Goal: Task Accomplishment & Management: Manage account settings

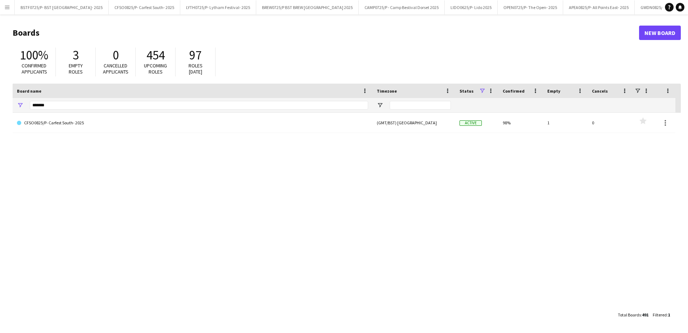
click at [3, 11] on button "Menu" at bounding box center [7, 7] width 14 height 14
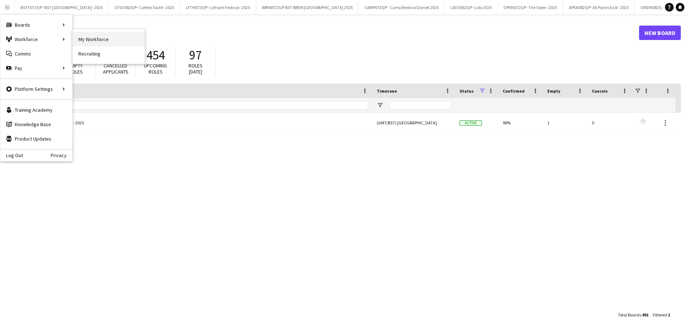
click at [86, 39] on link "My Workforce" at bounding box center [109, 39] width 72 height 14
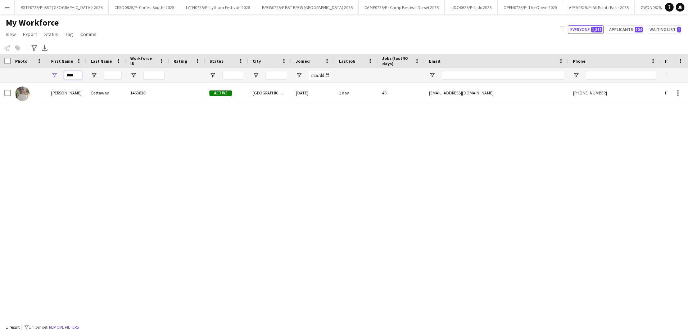
drag, startPoint x: 77, startPoint y: 74, endPoint x: 35, endPoint y: 72, distance: 41.8
click at [35, 72] on div "****" at bounding box center [390, 75] width 780 height 14
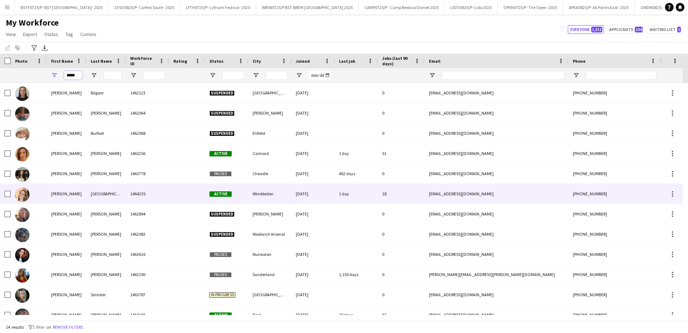
type input "*****"
click at [77, 196] on div "[PERSON_NAME]" at bounding box center [67, 194] width 40 height 20
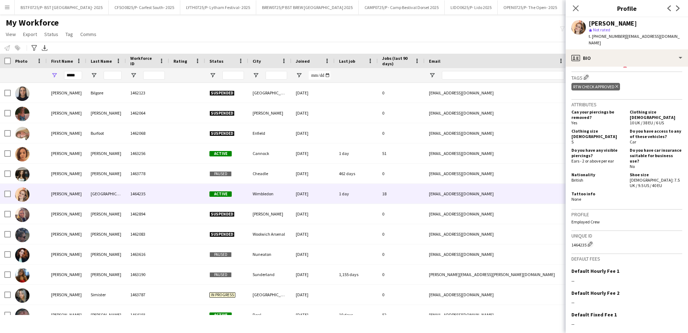
scroll to position [338, 0]
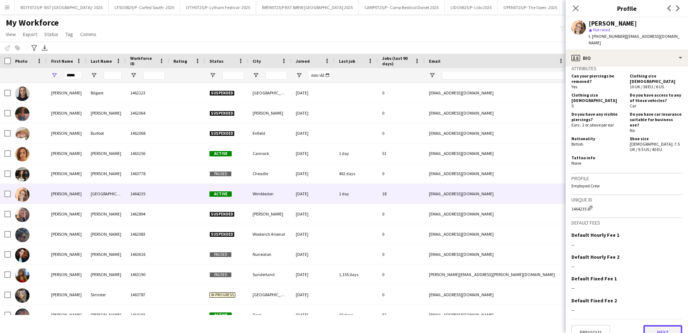
click at [661, 325] on button "Next" at bounding box center [663, 332] width 39 height 14
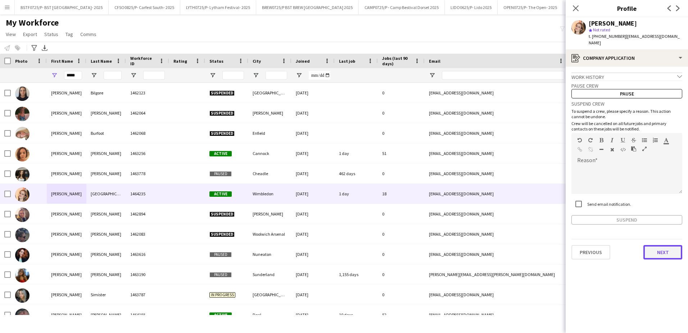
click at [669, 245] on button "Next" at bounding box center [663, 252] width 39 height 14
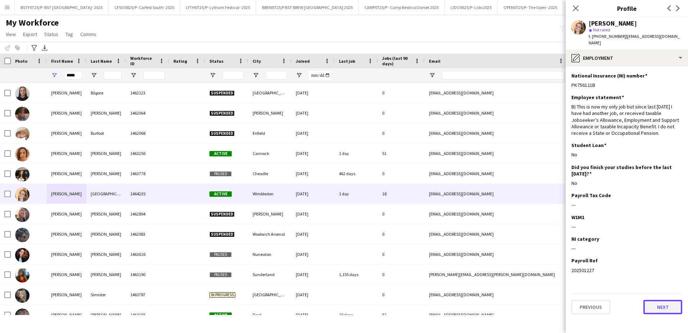
click at [666, 300] on button "Next" at bounding box center [663, 307] width 39 height 14
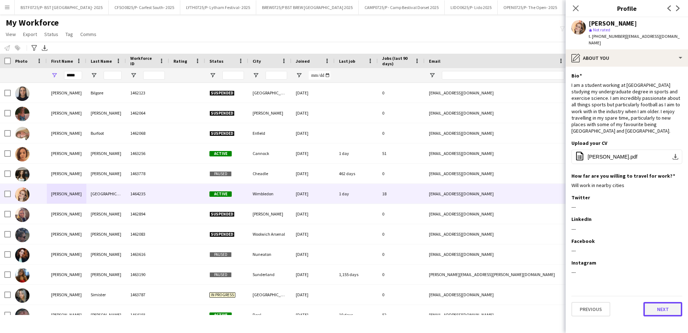
click at [666, 302] on button "Next" at bounding box center [663, 309] width 39 height 14
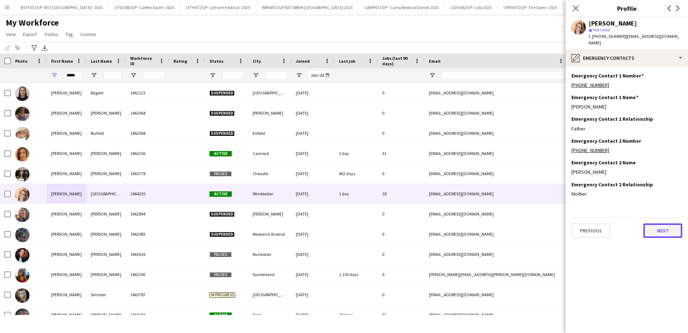
click at [662, 223] on button "Next" at bounding box center [663, 230] width 39 height 14
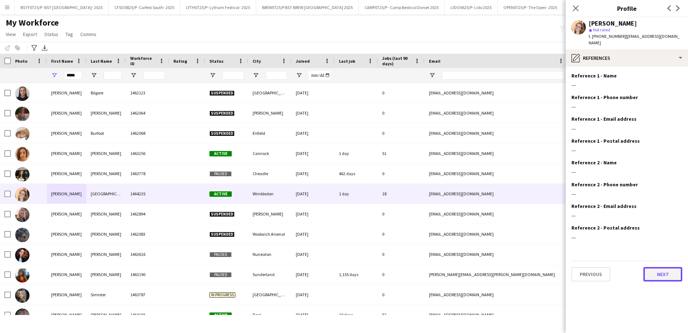
click at [658, 267] on button "Next" at bounding box center [663, 274] width 39 height 14
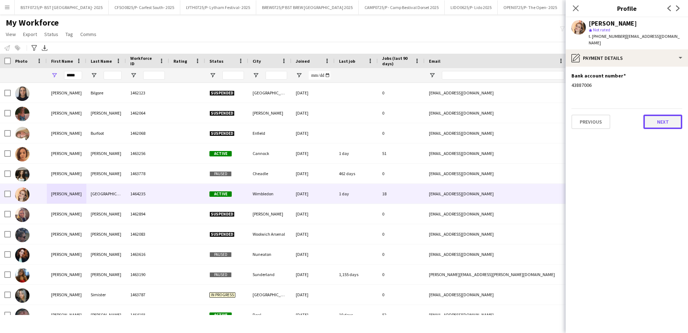
click at [662, 117] on button "Next" at bounding box center [663, 121] width 39 height 14
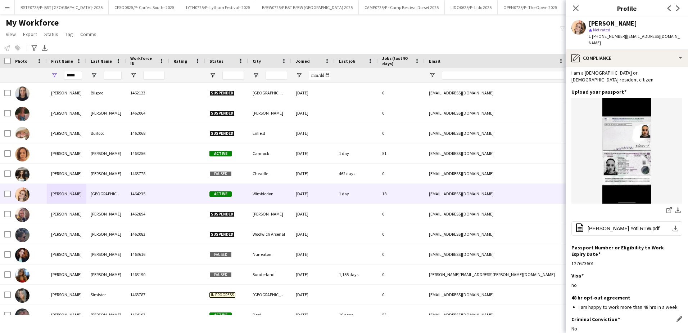
scroll to position [66, 0]
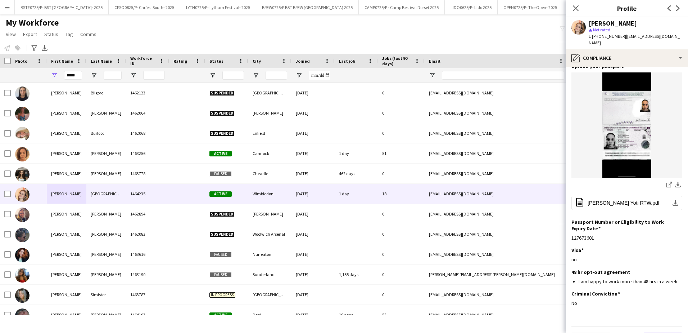
click at [661, 332] on button "Next" at bounding box center [663, 339] width 39 height 14
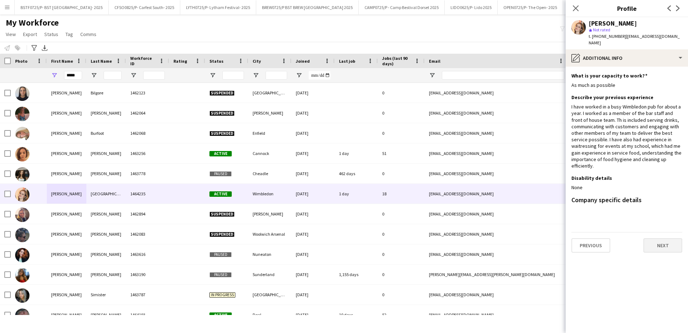
scroll to position [0, 0]
click at [661, 238] on button "Next" at bounding box center [663, 245] width 39 height 14
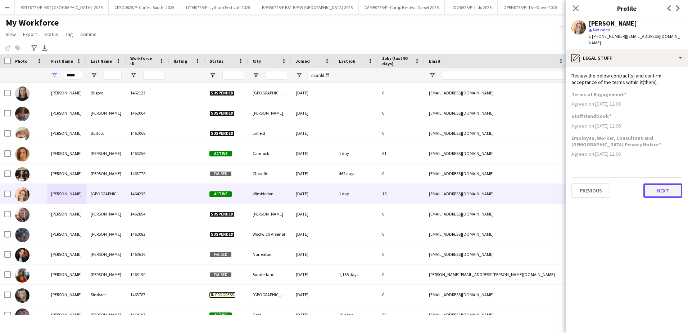
click at [671, 187] on button "Next" at bounding box center [663, 190] width 39 height 14
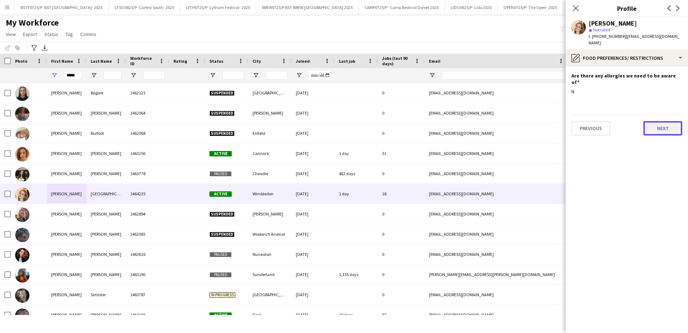
click at [663, 121] on button "Next" at bounding box center [663, 128] width 39 height 14
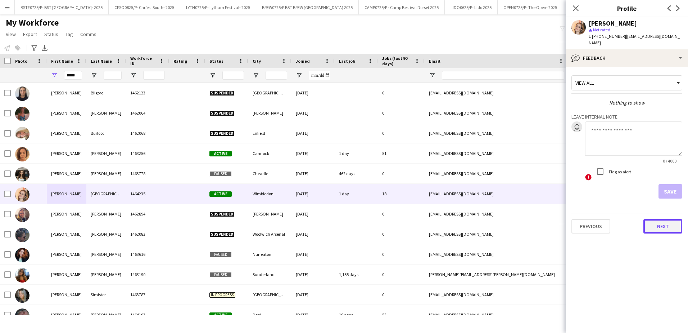
click at [664, 222] on button "Next" at bounding box center [663, 226] width 39 height 14
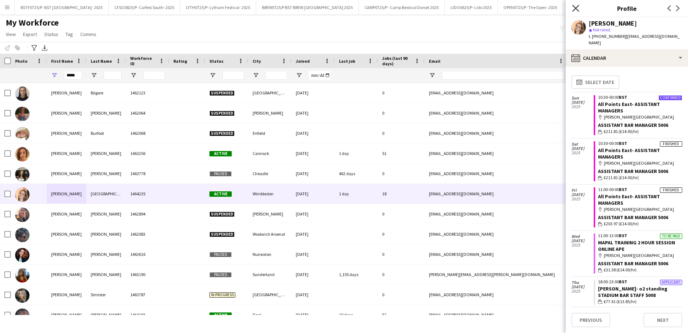
click at [578, 10] on icon at bounding box center [575, 8] width 7 height 7
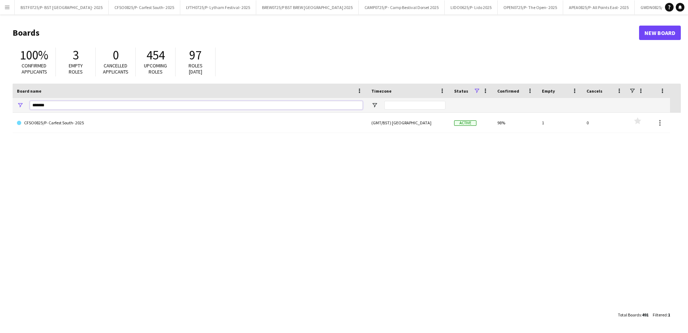
click at [59, 109] on input "*******" at bounding box center [196, 105] width 333 height 9
type input "*"
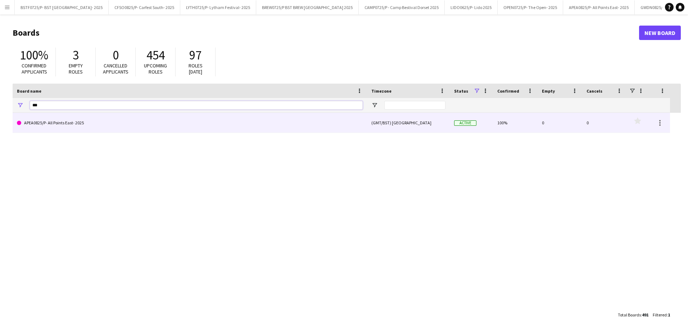
type input "***"
click at [60, 122] on link "APEA0825/P- All Points East- 2025" at bounding box center [190, 123] width 346 height 20
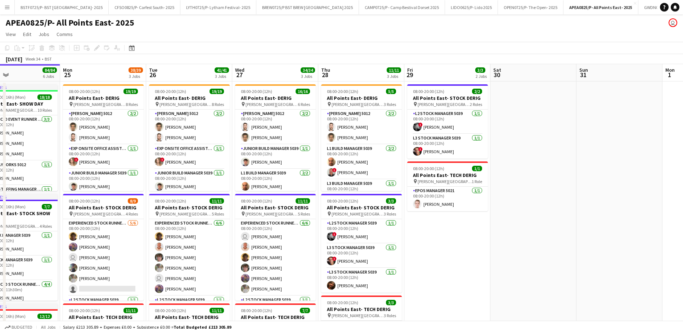
scroll to position [0, 285]
drag, startPoint x: 401, startPoint y: 76, endPoint x: 287, endPoint y: 73, distance: 114.1
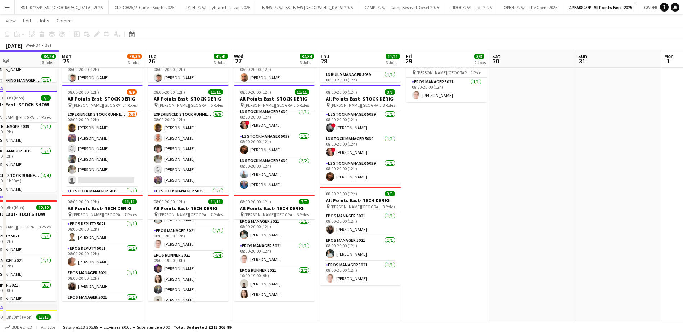
scroll to position [108, 0]
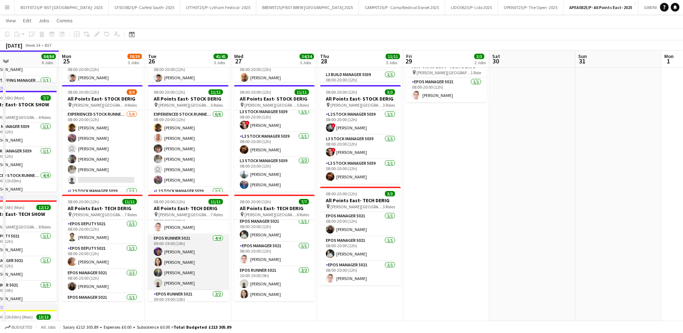
click at [180, 249] on app-card-role "EPOS Runner 5021 [DATE] 09:00-19:00 (10h) [PERSON_NAME] [PERSON_NAME] [PERSON_N…" at bounding box center [188, 262] width 81 height 56
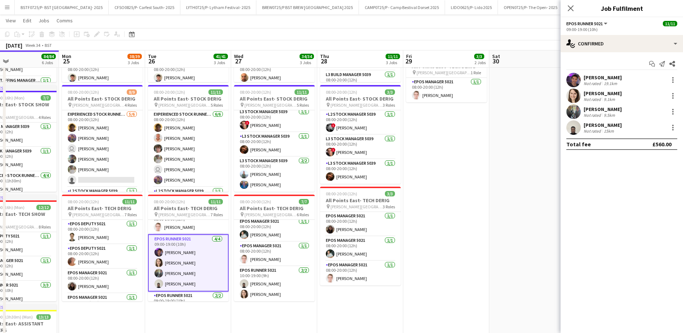
click at [585, 82] on div "Not rated" at bounding box center [593, 83] width 19 height 5
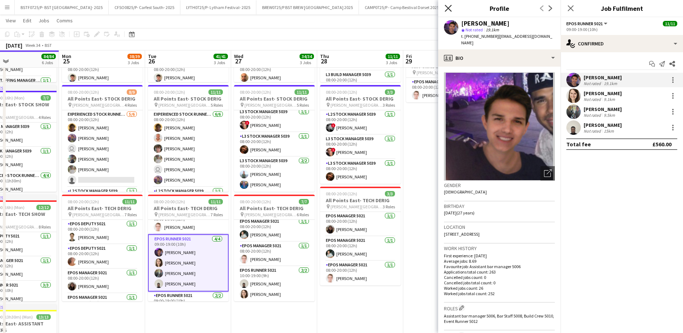
click at [446, 6] on icon at bounding box center [448, 8] width 7 height 7
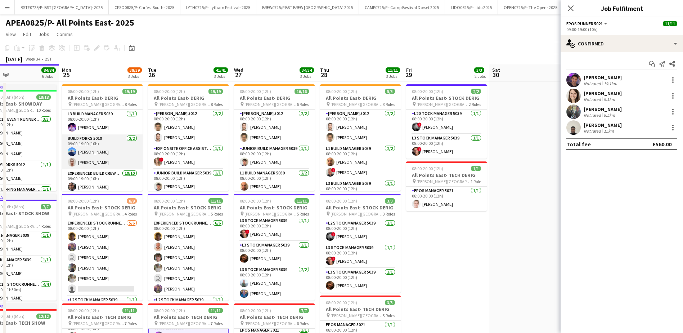
click at [96, 148] on app-card-role "Build Forks 5010 [DATE] 09:00-19:00 (10h) [PERSON_NAME] [PERSON_NAME]" at bounding box center [102, 151] width 81 height 35
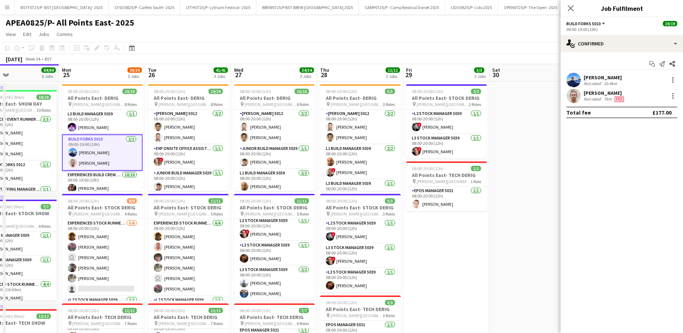
scroll to position [132, 0]
click at [576, 77] on app-user-avatar at bounding box center [573, 80] width 14 height 14
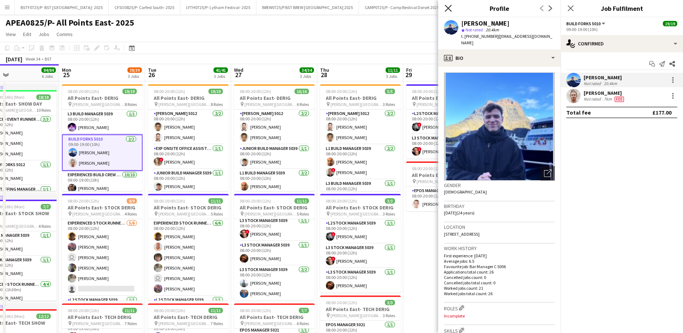
click at [450, 9] on icon "Close pop-in" at bounding box center [448, 8] width 7 height 7
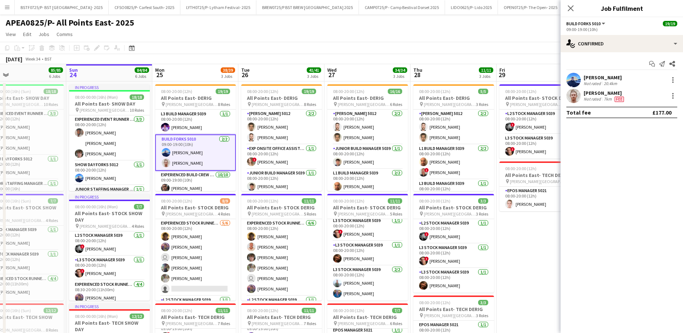
scroll to position [0, 165]
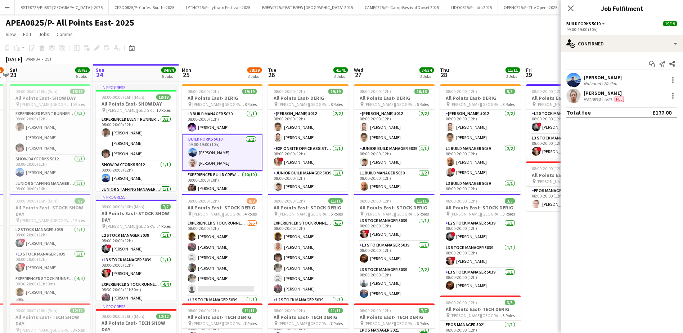
drag, startPoint x: 87, startPoint y: 73, endPoint x: 207, endPoint y: 81, distance: 120.1
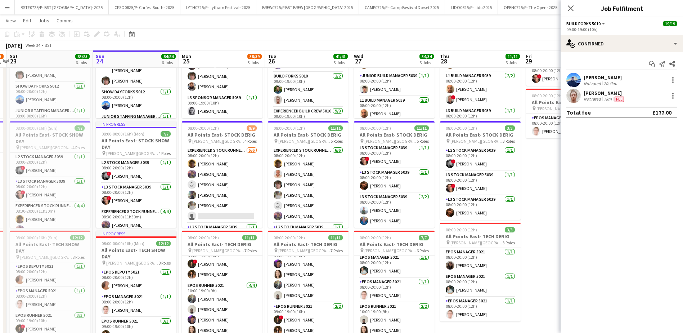
scroll to position [36, 0]
click at [300, 107] on app-card-role "L1 Build Manager 5039 [DATE] 08:00-20:00 (12h) [PERSON_NAME] ! [PERSON_NAME]" at bounding box center [308, 102] width 81 height 35
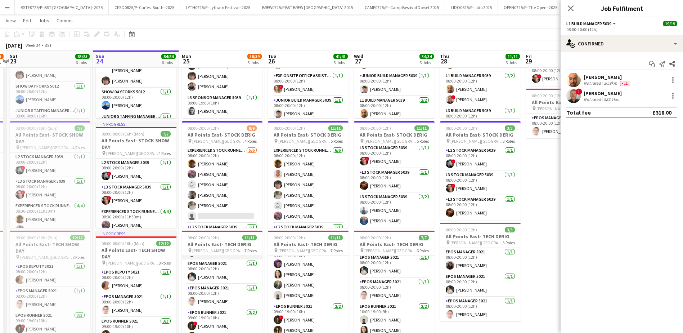
scroll to position [72, 0]
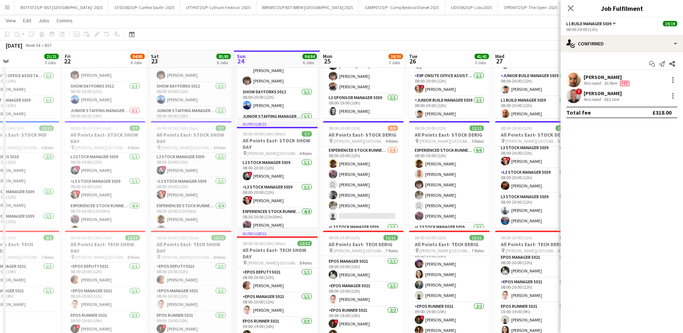
drag, startPoint x: 195, startPoint y: 60, endPoint x: 333, endPoint y: 57, distance: 137.6
click at [333, 57] on app-calendar-viewport "Tue 19 9/9 4 Jobs Wed 20 17/17 4 Jobs Thu 21 21/21 3 Jobs Fri 22 84/85 6 Jobs S…" at bounding box center [341, 318] width 683 height 724
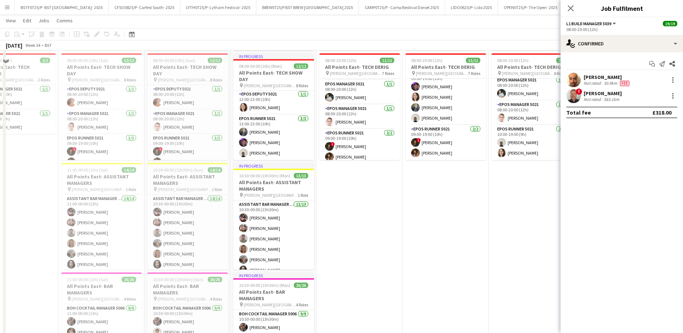
scroll to position [252, 0]
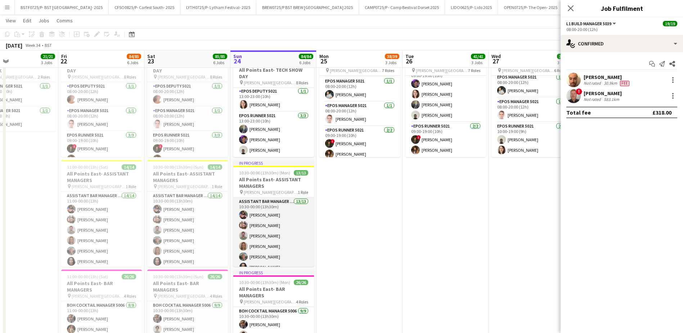
click at [253, 224] on app-card-role "Assistant Bar Manager 5006 13/13 10:30-00:00 (13h30m) [PERSON_NAME] [PERSON_NAM…" at bounding box center [273, 272] width 81 height 150
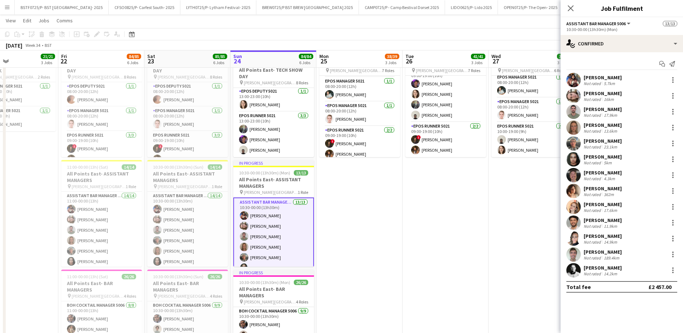
click at [272, 247] on app-card-role "Assistant Bar Manager 5006 13/13 10:30-00:00 (13h30m) [PERSON_NAME] [PERSON_NAM…" at bounding box center [273, 272] width 81 height 151
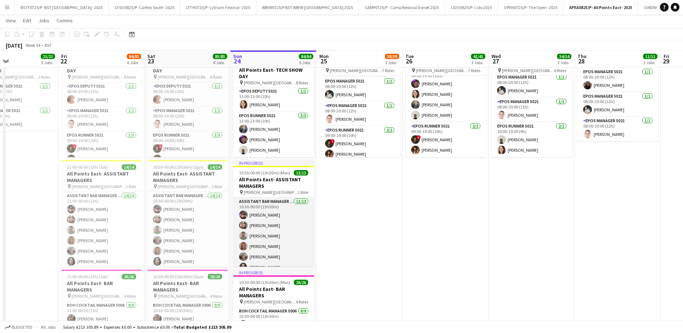
click at [272, 247] on app-card-role "Assistant Bar Manager 5006 13/13 10:30-00:00 (13h30m) [PERSON_NAME] [PERSON_NAM…" at bounding box center [273, 272] width 81 height 150
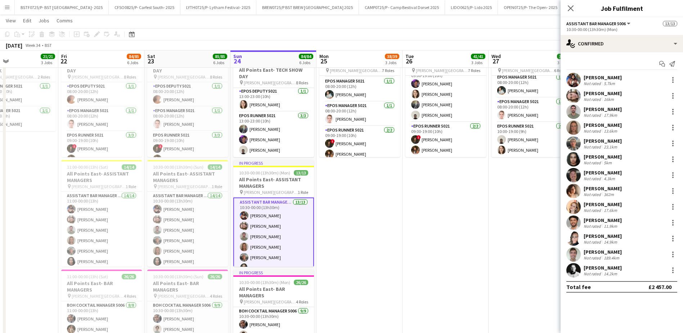
click at [597, 128] on div "Not rated" at bounding box center [593, 130] width 19 height 5
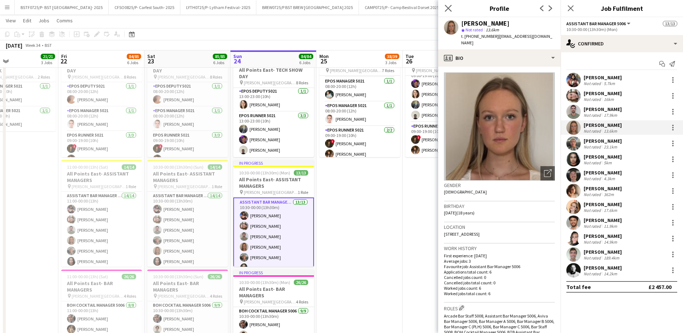
click at [444, 11] on app-icon "Close pop-in" at bounding box center [448, 8] width 10 height 10
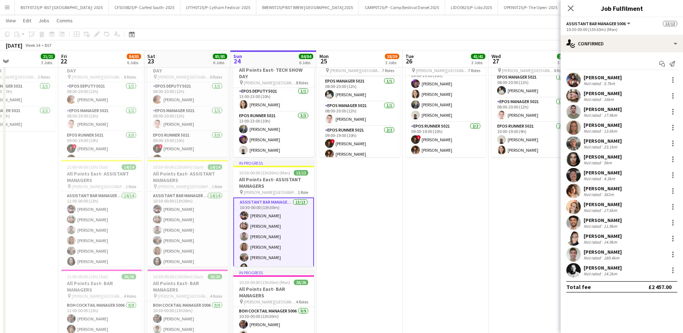
click at [614, 201] on div "[PERSON_NAME]" at bounding box center [603, 204] width 38 height 6
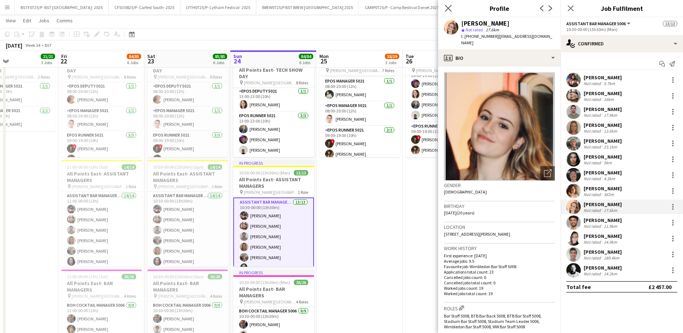
click at [444, 6] on app-icon "Close pop-in" at bounding box center [448, 8] width 10 height 10
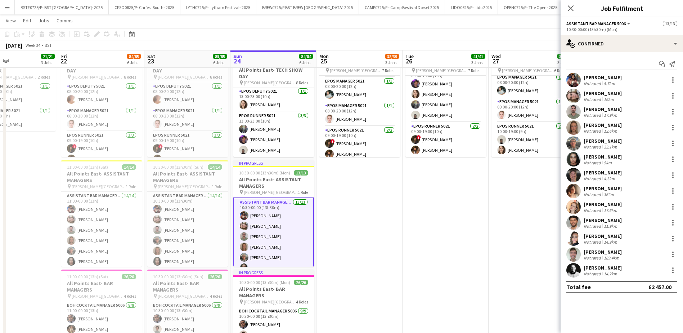
click at [608, 252] on div "[PERSON_NAME]" at bounding box center [603, 251] width 38 height 6
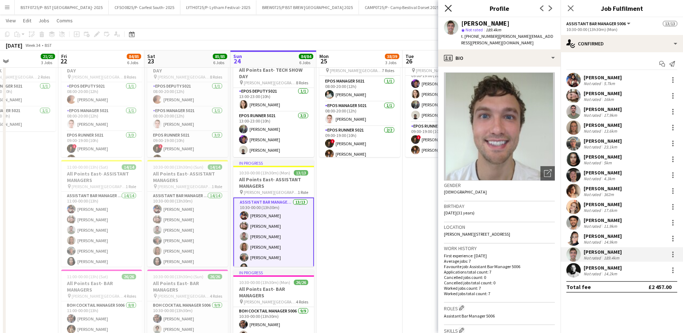
click at [447, 7] on icon at bounding box center [448, 8] width 7 height 7
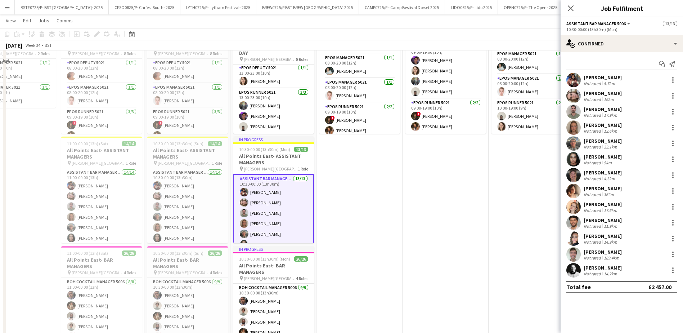
scroll to position [288, 0]
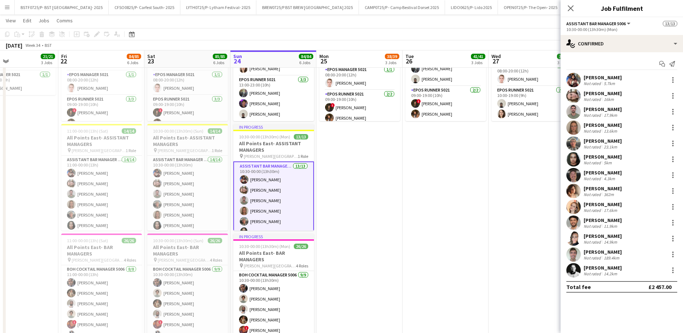
click at [613, 236] on div "[PERSON_NAME]" at bounding box center [603, 236] width 38 height 6
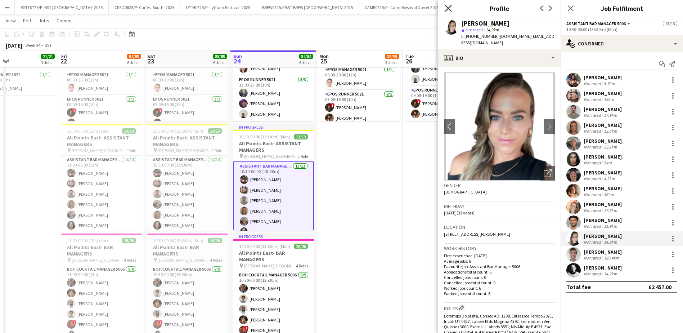
click at [447, 10] on icon at bounding box center [448, 8] width 7 height 7
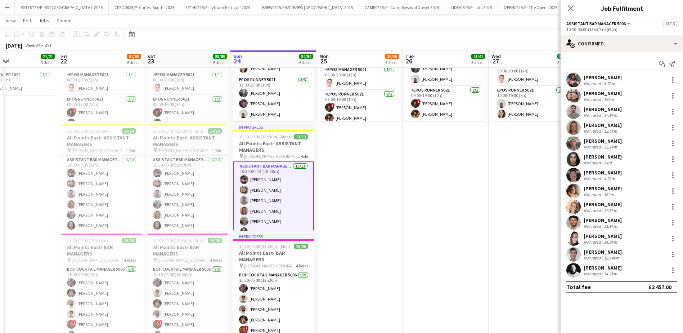
click at [598, 156] on div "[PERSON_NAME]" at bounding box center [603, 156] width 38 height 6
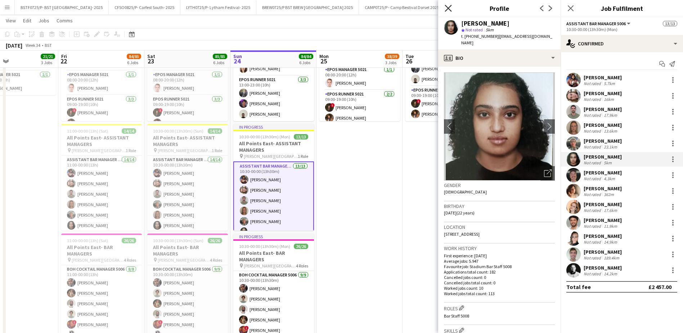
click at [446, 9] on icon "Close pop-in" at bounding box center [448, 8] width 7 height 7
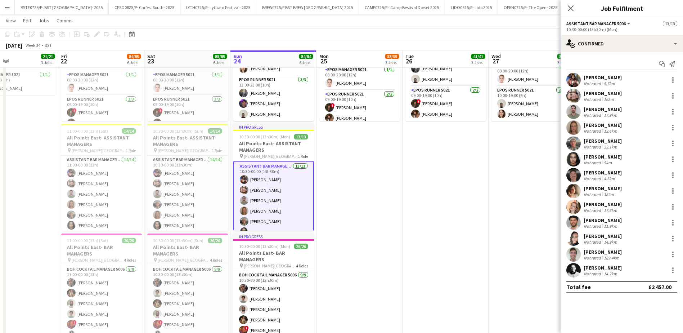
click at [599, 150] on div "[PERSON_NAME] Not rated 23.1km" at bounding box center [622, 143] width 122 height 14
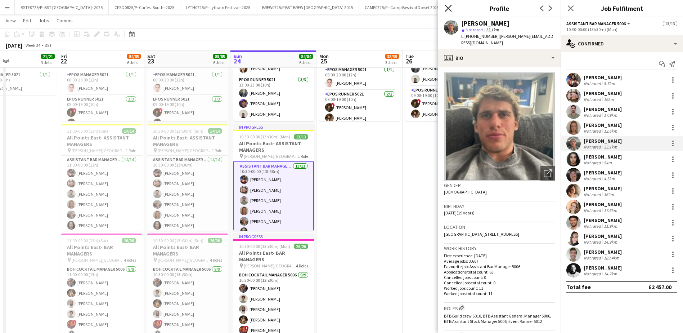
click at [447, 9] on icon at bounding box center [448, 8] width 7 height 7
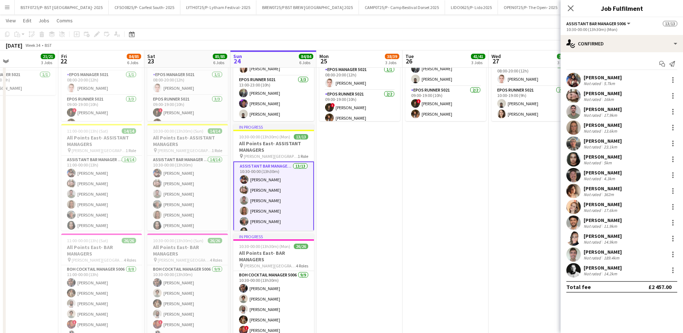
click at [601, 130] on div "Not rated" at bounding box center [593, 130] width 19 height 5
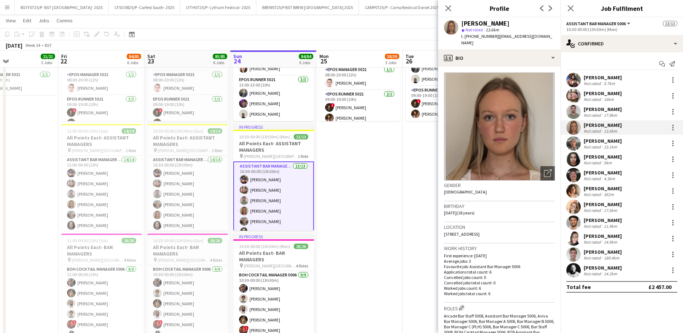
click at [611, 75] on div "[PERSON_NAME]" at bounding box center [603, 77] width 38 height 6
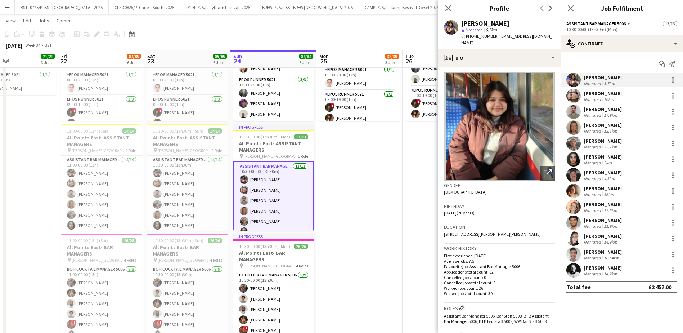
click at [611, 98] on div "16km" at bounding box center [608, 98] width 13 height 5
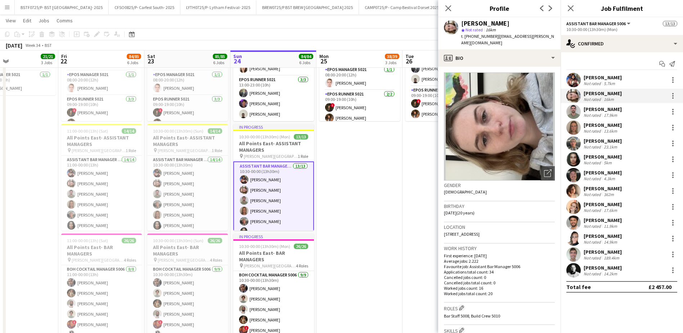
click at [601, 116] on div "Not rated" at bounding box center [593, 114] width 19 height 5
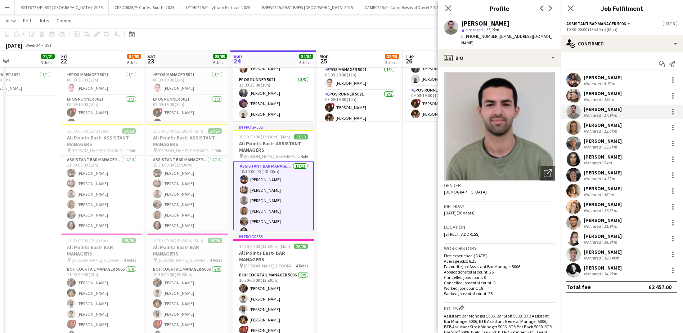
click at [593, 120] on div "[PERSON_NAME] Not rated 13.6km" at bounding box center [622, 127] width 122 height 14
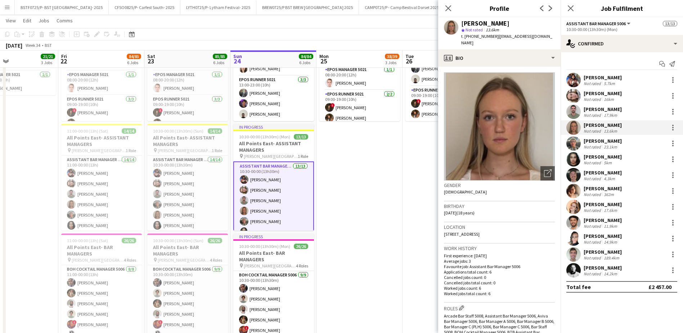
click at [590, 143] on div "[PERSON_NAME]" at bounding box center [603, 141] width 38 height 6
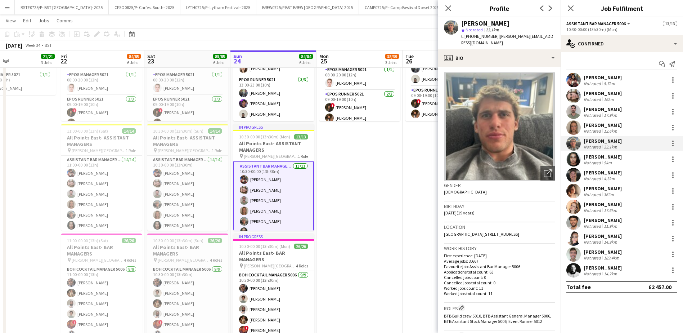
click at [591, 189] on div "[PERSON_NAME]" at bounding box center [603, 188] width 38 height 6
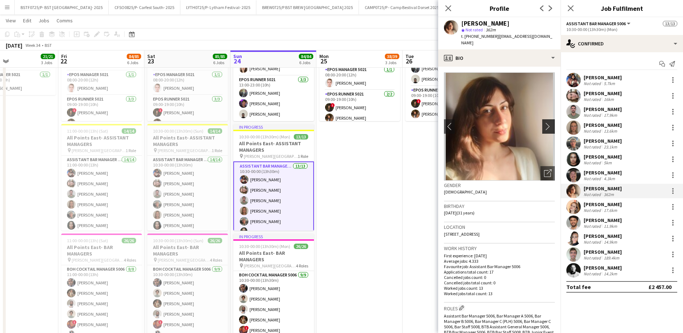
click at [544, 122] on app-icon "chevron-right" at bounding box center [549, 126] width 11 height 8
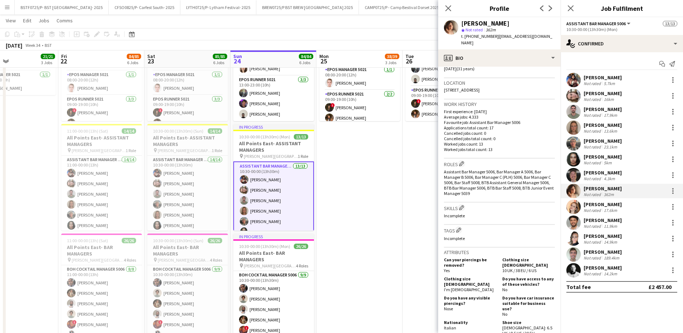
scroll to position [328, 0]
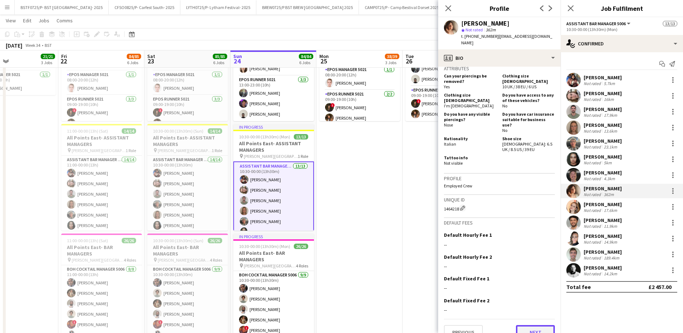
click at [527, 325] on button "Next" at bounding box center [535, 332] width 39 height 14
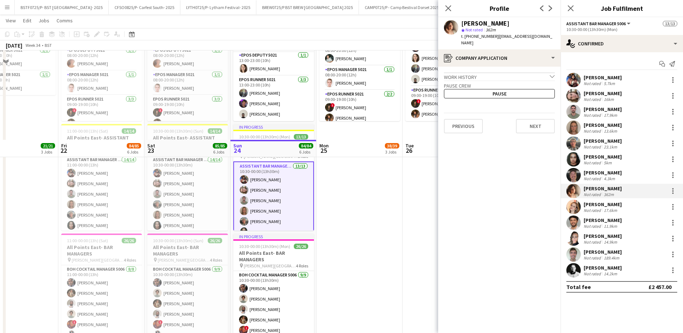
scroll to position [431, 0]
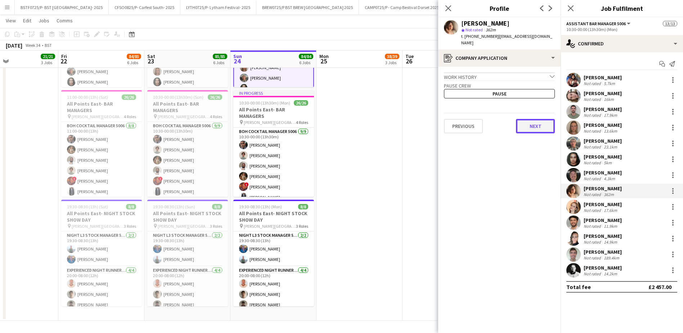
click at [536, 119] on button "Next" at bounding box center [535, 126] width 39 height 14
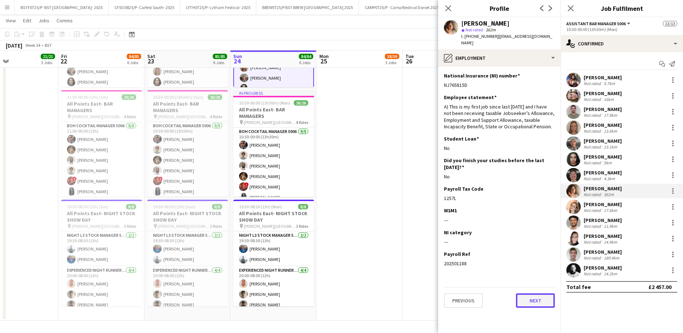
click at [534, 294] on button "Next" at bounding box center [535, 300] width 39 height 14
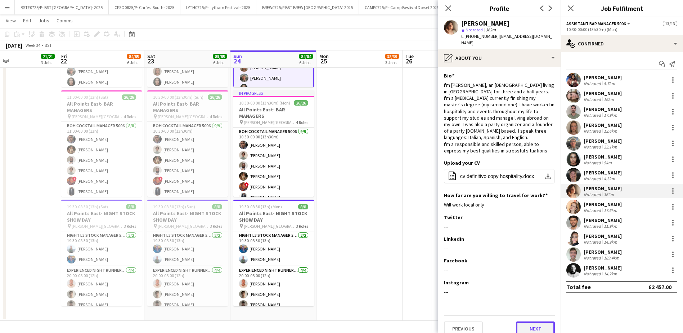
click at [528, 321] on button "Next" at bounding box center [535, 328] width 39 height 14
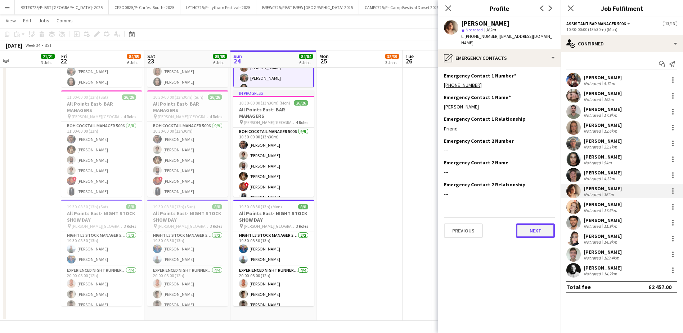
click at [530, 224] on button "Next" at bounding box center [535, 230] width 39 height 14
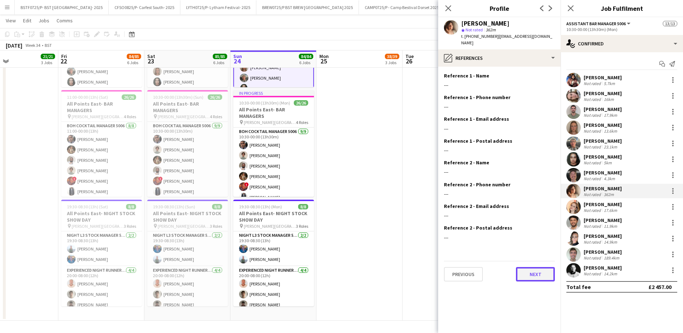
click at [527, 267] on button "Next" at bounding box center [535, 274] width 39 height 14
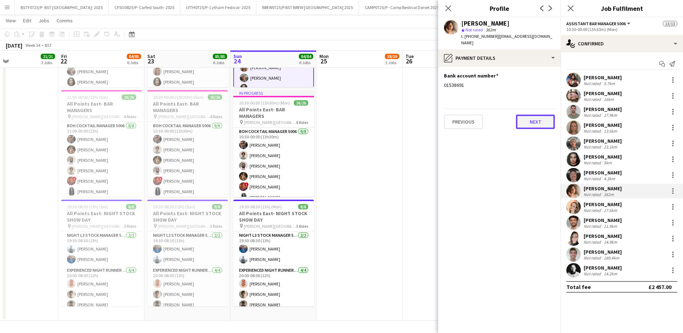
click at [543, 114] on button "Next" at bounding box center [535, 121] width 39 height 14
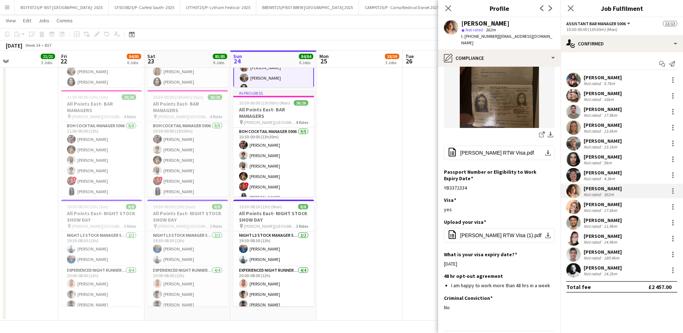
scroll to position [120, 0]
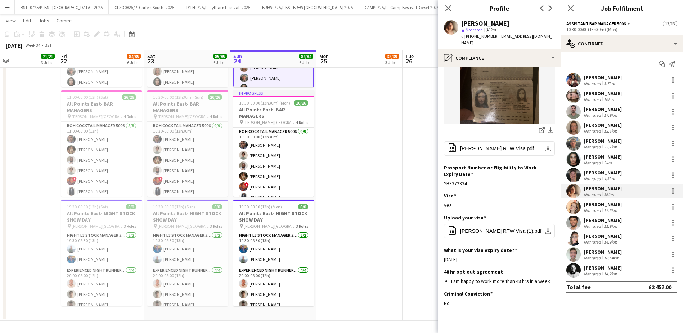
click at [526, 332] on button "Next" at bounding box center [535, 339] width 39 height 14
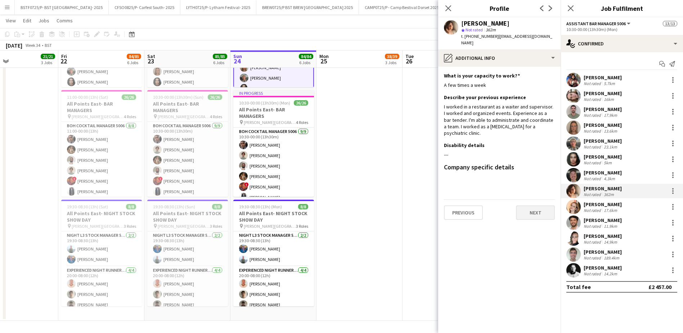
scroll to position [0, 0]
click at [532, 213] on app-section-data-types "What is your capacity to work? Edit this field A few times a week Describe your…" at bounding box center [499, 200] width 122 height 266
click at [534, 205] on button "Next" at bounding box center [535, 212] width 39 height 14
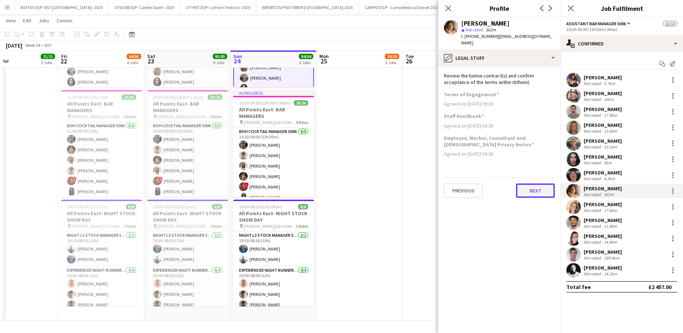
click at [535, 186] on button "Next" at bounding box center [535, 190] width 39 height 14
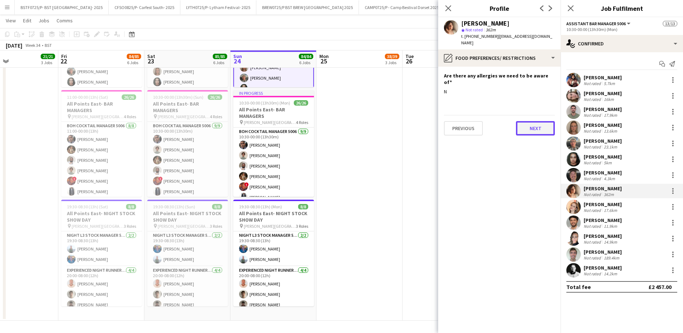
click at [529, 122] on button "Next" at bounding box center [535, 128] width 39 height 14
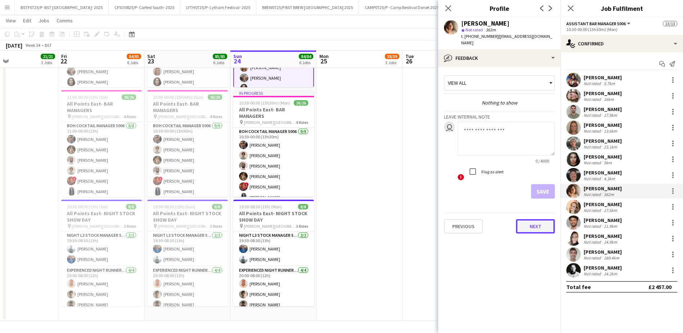
click at [520, 219] on button "Next" at bounding box center [535, 226] width 39 height 14
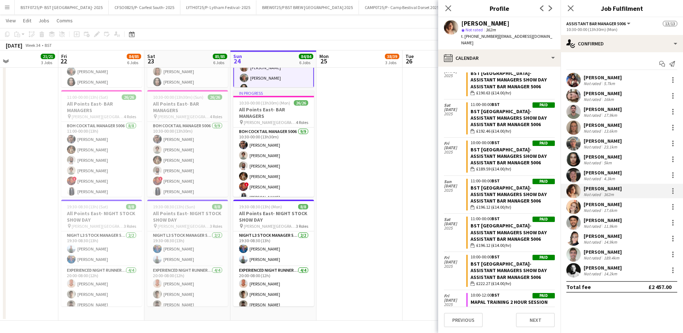
scroll to position [432, 0]
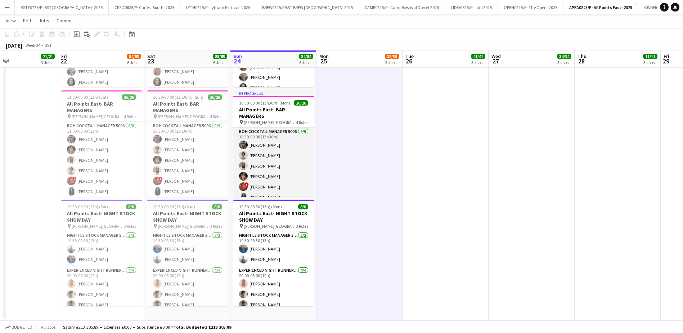
click at [282, 194] on app-card-role "BOH Cocktail Manager 5006 [DATE] 10:30-00:00 (13h30m) [PERSON_NAME] [PERSON_NAM…" at bounding box center [273, 181] width 81 height 108
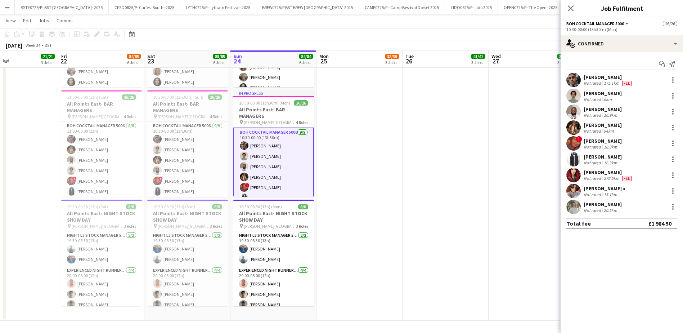
click at [593, 159] on div "[PERSON_NAME]" at bounding box center [603, 156] width 38 height 6
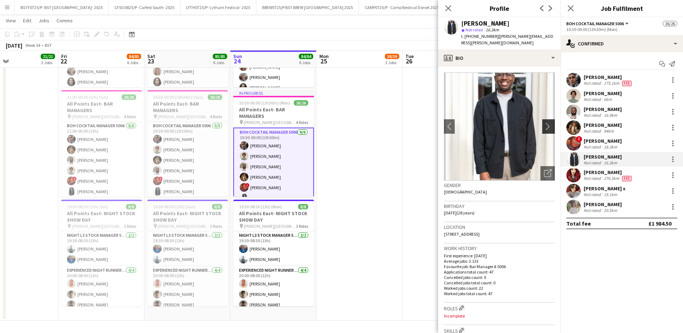
click at [544, 122] on app-icon "chevron-right" at bounding box center [549, 126] width 11 height 8
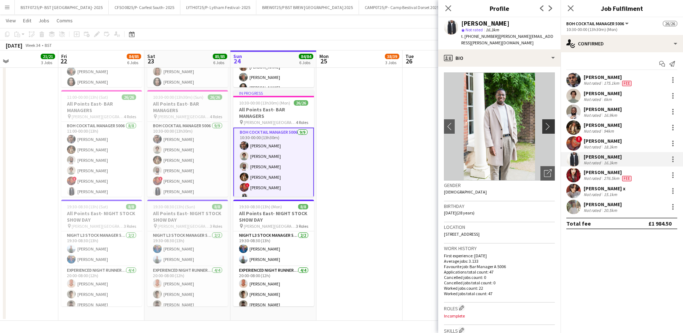
click at [544, 122] on app-icon "chevron-right" at bounding box center [549, 126] width 11 height 8
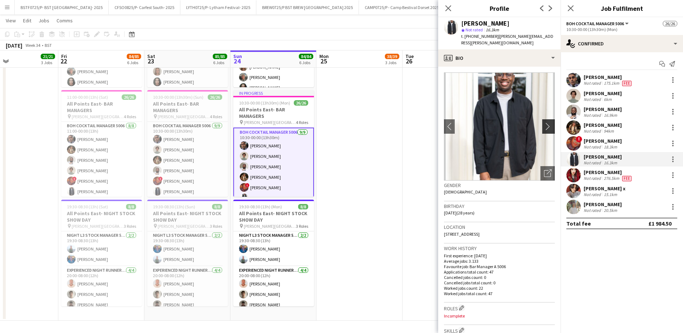
click at [544, 122] on app-icon "chevron-right" at bounding box center [549, 126] width 11 height 8
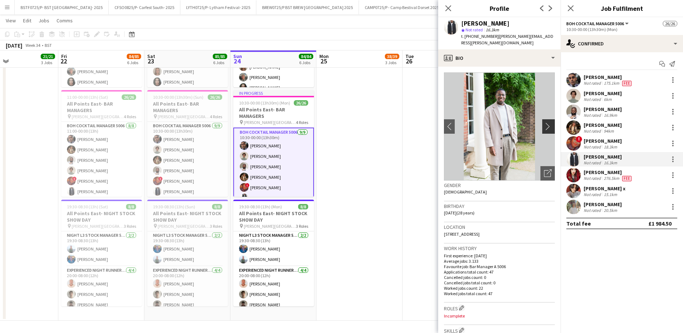
click at [544, 122] on app-icon "chevron-right" at bounding box center [549, 126] width 11 height 8
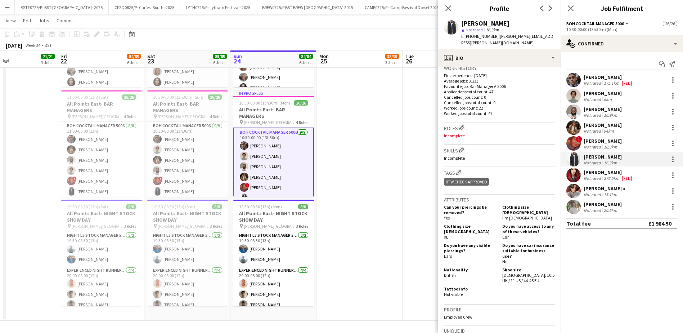
scroll to position [311, 0]
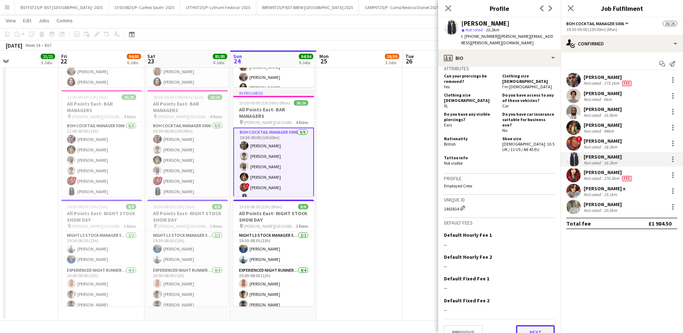
click at [542, 325] on button "Next" at bounding box center [535, 332] width 39 height 14
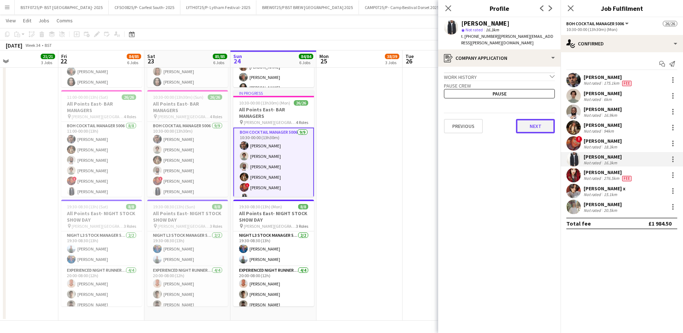
click at [549, 124] on button "Next" at bounding box center [535, 126] width 39 height 14
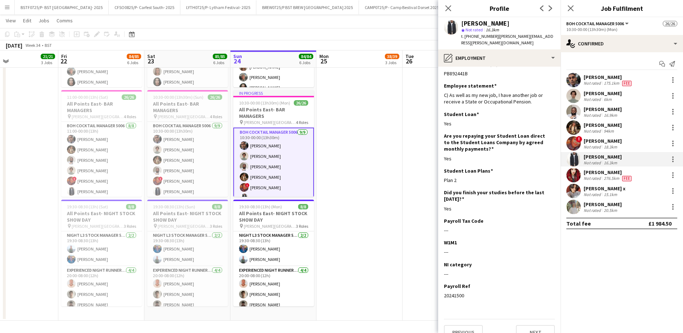
scroll to position [17, 0]
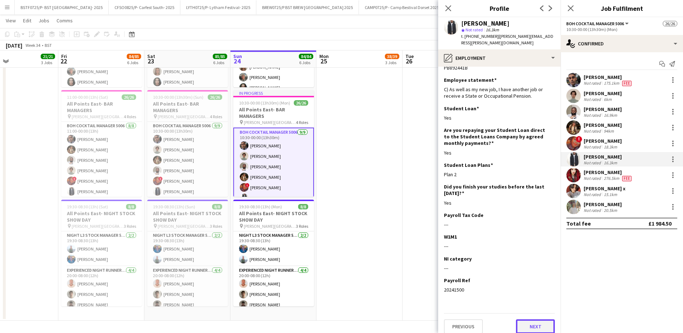
click at [537, 321] on button "Next" at bounding box center [535, 326] width 39 height 14
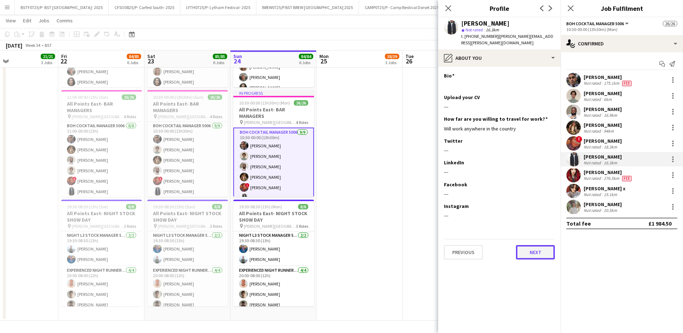
click at [527, 245] on button "Next" at bounding box center [535, 252] width 39 height 14
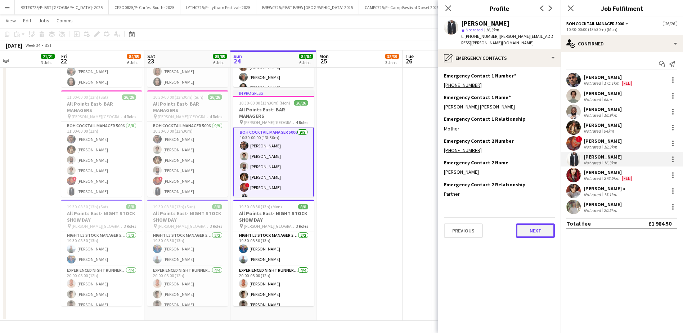
click at [532, 228] on button "Next" at bounding box center [535, 230] width 39 height 14
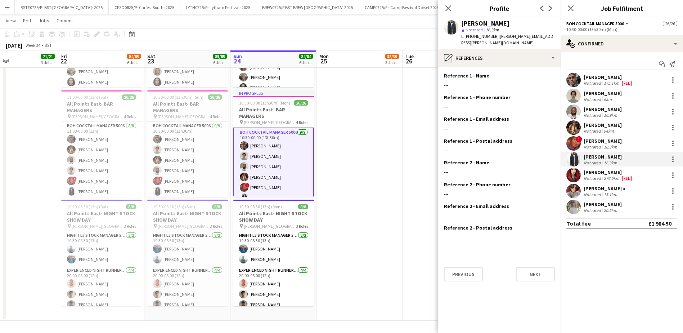
click at [530, 261] on div "Previous Next" at bounding box center [499, 271] width 111 height 21
click at [532, 270] on button "Next" at bounding box center [535, 274] width 39 height 14
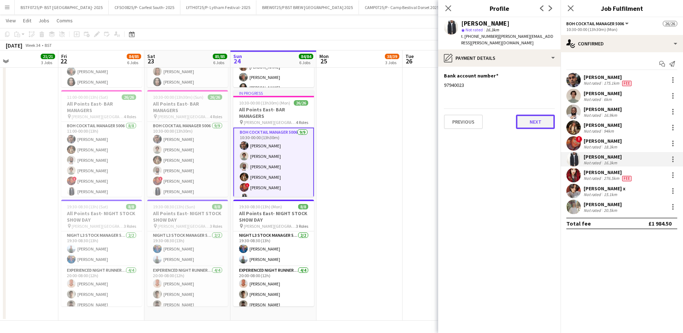
click at [531, 120] on button "Next" at bounding box center [535, 121] width 39 height 14
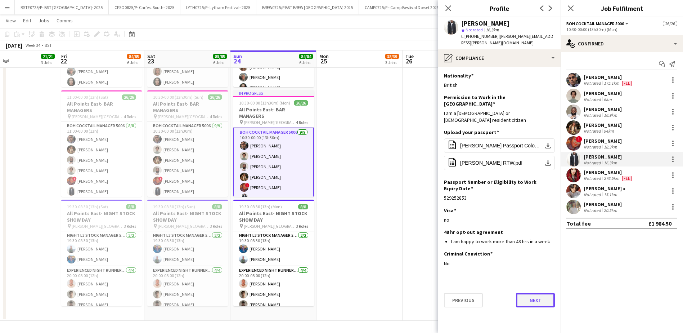
click at [525, 293] on button "Next" at bounding box center [535, 300] width 39 height 14
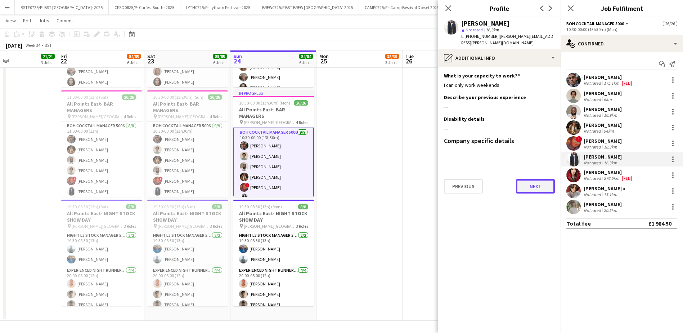
click at [537, 184] on button "Next" at bounding box center [535, 186] width 39 height 14
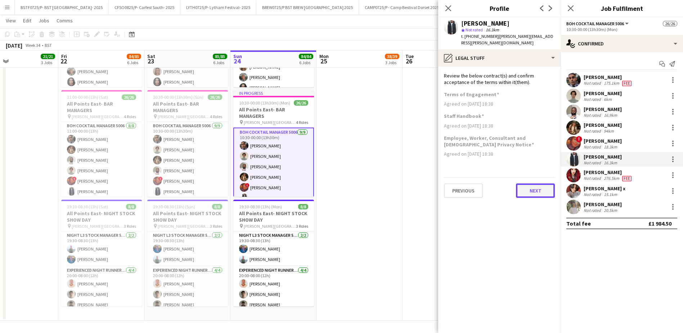
click at [523, 183] on button "Next" at bounding box center [535, 190] width 39 height 14
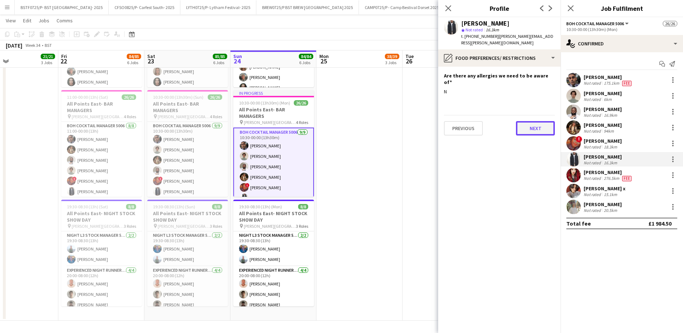
click at [528, 121] on button "Next" at bounding box center [535, 128] width 39 height 14
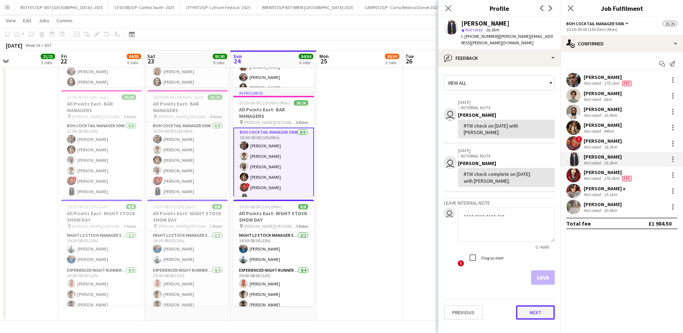
click at [536, 305] on button "Next" at bounding box center [535, 312] width 39 height 14
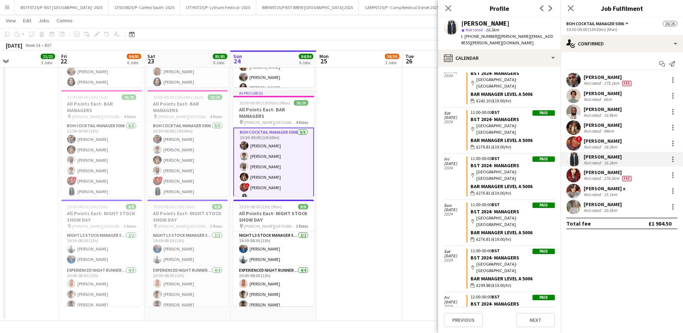
scroll to position [1615, 0]
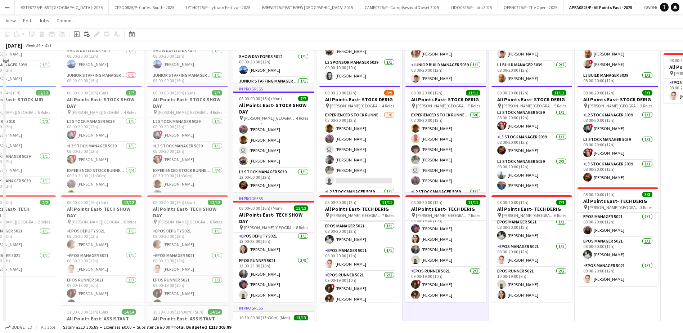
scroll to position [0, 0]
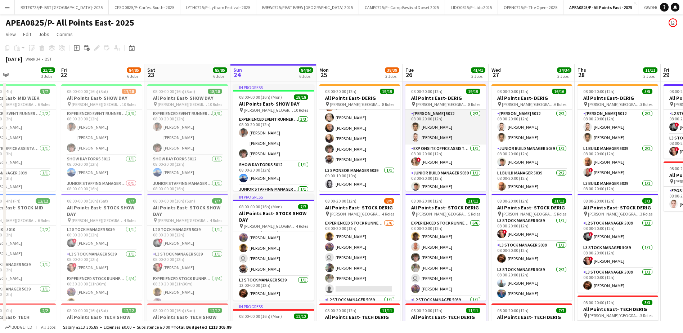
click at [428, 138] on app-card-role "[PERSON_NAME] 5012 [DATE] 08:00-20:00 (12h) [PERSON_NAME] [PERSON_NAME]" at bounding box center [445, 126] width 81 height 35
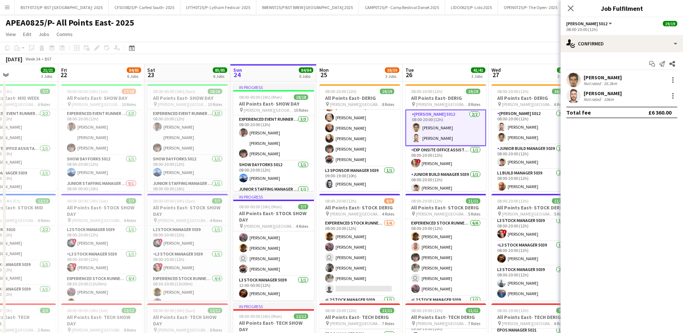
click at [597, 100] on div "Not rated" at bounding box center [593, 98] width 19 height 5
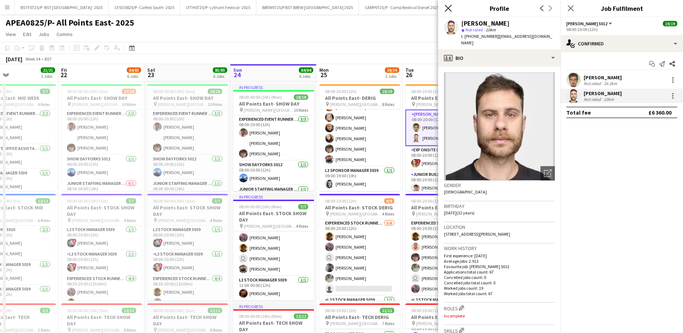
click at [449, 10] on icon "Close pop-in" at bounding box center [448, 8] width 7 height 7
